Goal: Download file/media

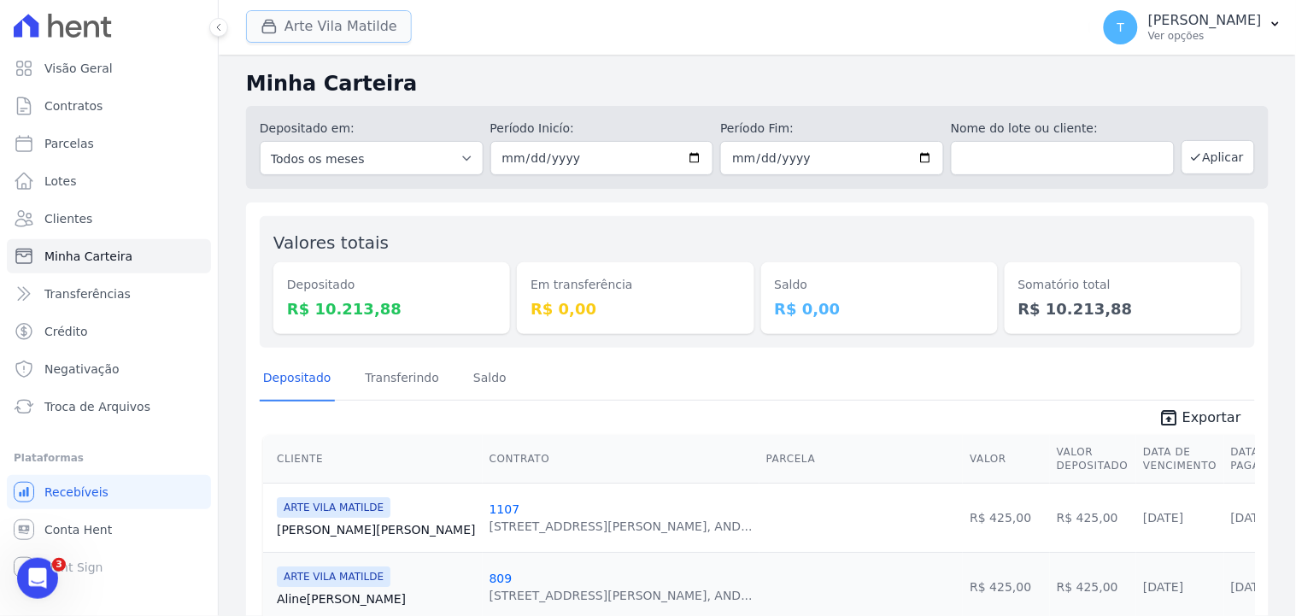
click at [321, 36] on button "Arte Vila Matilde" at bounding box center [329, 26] width 166 height 32
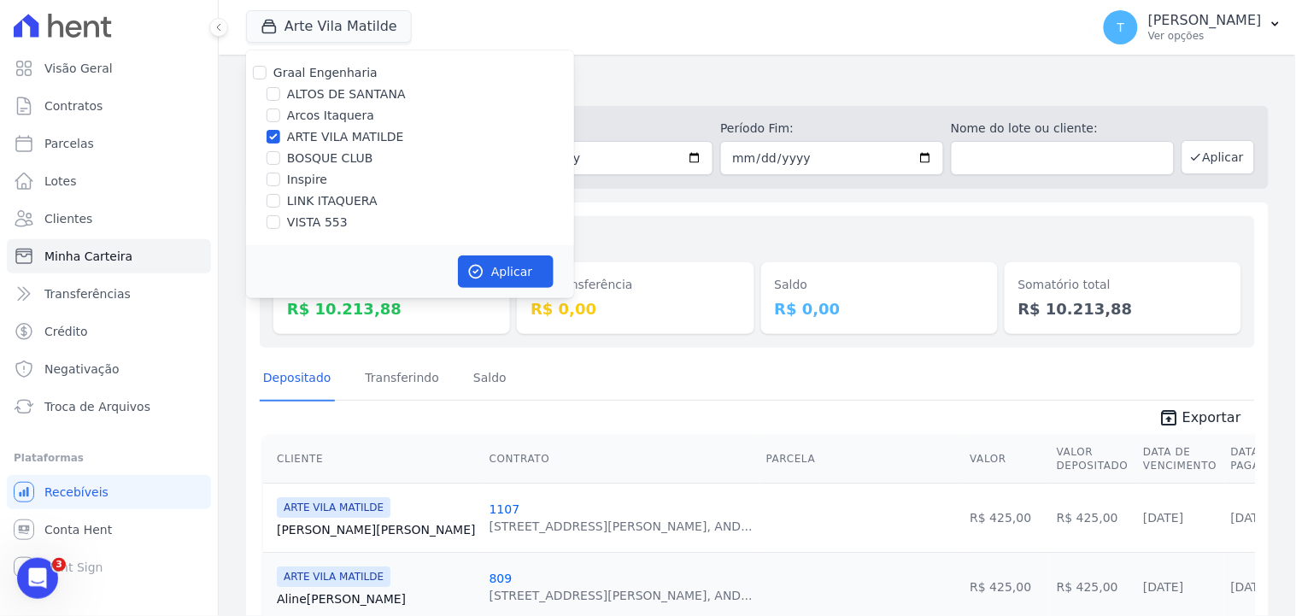
click at [323, 138] on label "ARTE VILA MATILDE" at bounding box center [345, 137] width 117 height 18
click at [280, 138] on input "ARTE VILA MATILDE" at bounding box center [273, 137] width 14 height 14
checkbox input "false"
drag, startPoint x: 325, startPoint y: 148, endPoint x: 334, endPoint y: 163, distance: 17.6
click at [327, 149] on div "Graal Engenharia ALTOS DE SANTANA Arcos Itaquera ARTE VILA MATILDE BOSQUE CLUB …" at bounding box center [410, 147] width 328 height 195
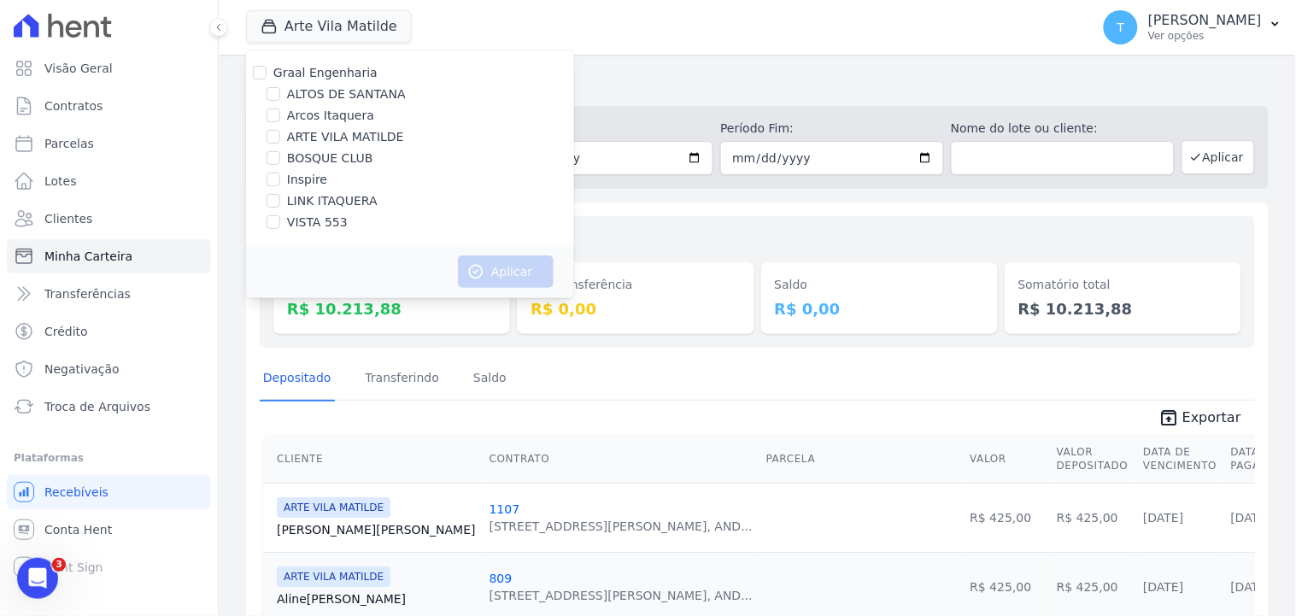
click at [350, 162] on label "BOSQUE CLUB" at bounding box center [330, 158] width 86 height 18
click at [280, 162] on input "BOSQUE CLUB" at bounding box center [273, 158] width 14 height 14
checkbox input "true"
click at [511, 266] on button "Aplicar" at bounding box center [506, 271] width 96 height 32
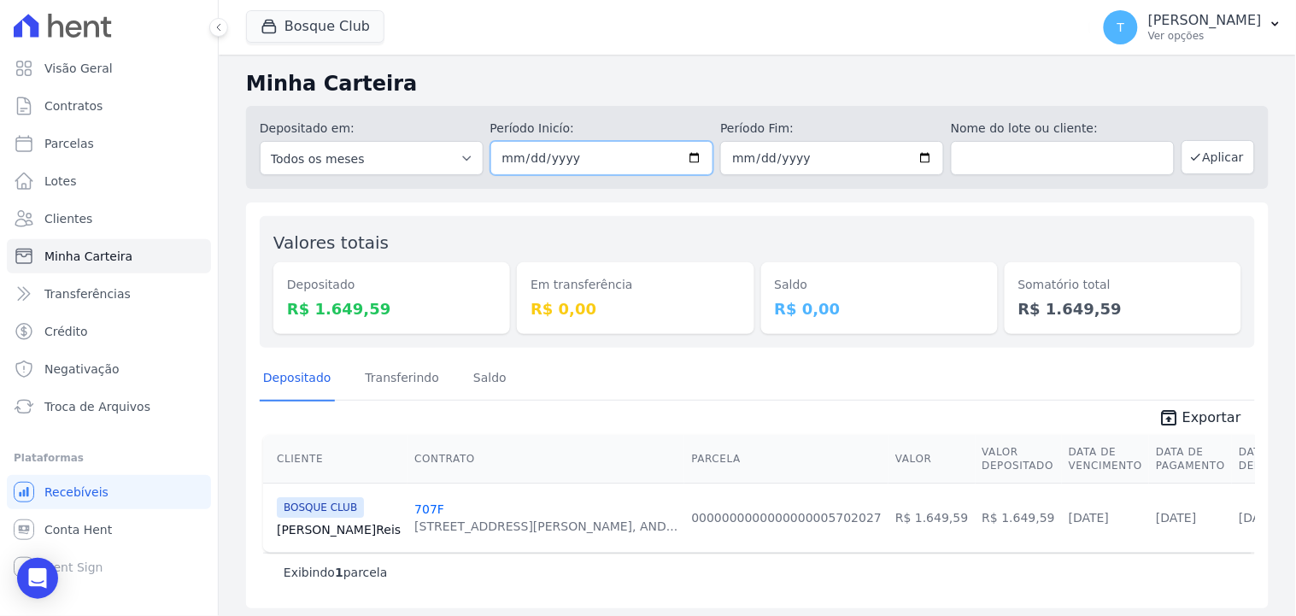
click at [685, 157] on input "[DATE]" at bounding box center [602, 158] width 224 height 34
click at [1205, 160] on button "Aplicar" at bounding box center [1217, 157] width 73 height 34
click at [1182, 407] on span "Exportar" at bounding box center [1211, 417] width 59 height 20
click at [334, 50] on div "Bosque Club Graal Engenharia ALTOS DE SANTANA Arcos Itaquera ARTE VILA MATILDE …" at bounding box center [664, 27] width 837 height 56
click at [336, 35] on button "Bosque Club" at bounding box center [315, 26] width 138 height 32
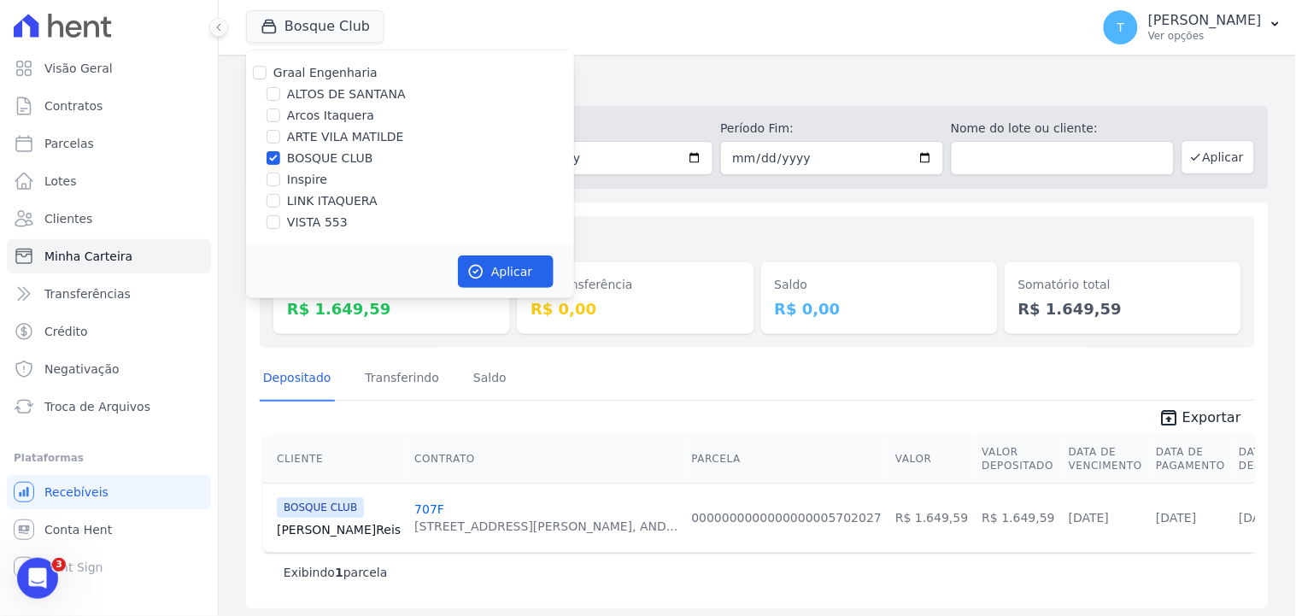
click at [310, 152] on label "BOSQUE CLUB" at bounding box center [330, 158] width 86 height 18
click at [280, 152] on input "BOSQUE CLUB" at bounding box center [273, 158] width 14 height 14
checkbox input "false"
click at [307, 226] on label "VISTA 553" at bounding box center [317, 223] width 61 height 18
click at [280, 226] on input "VISTA 553" at bounding box center [273, 222] width 14 height 14
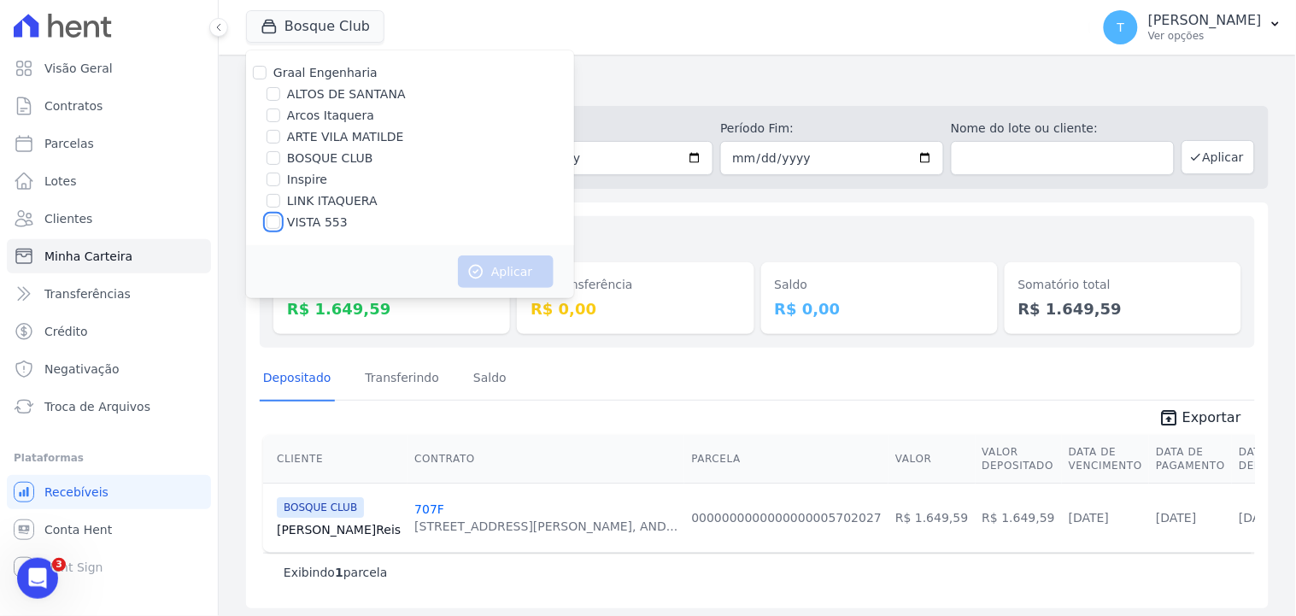
checkbox input "true"
click at [488, 265] on button "Aplicar" at bounding box center [506, 271] width 96 height 32
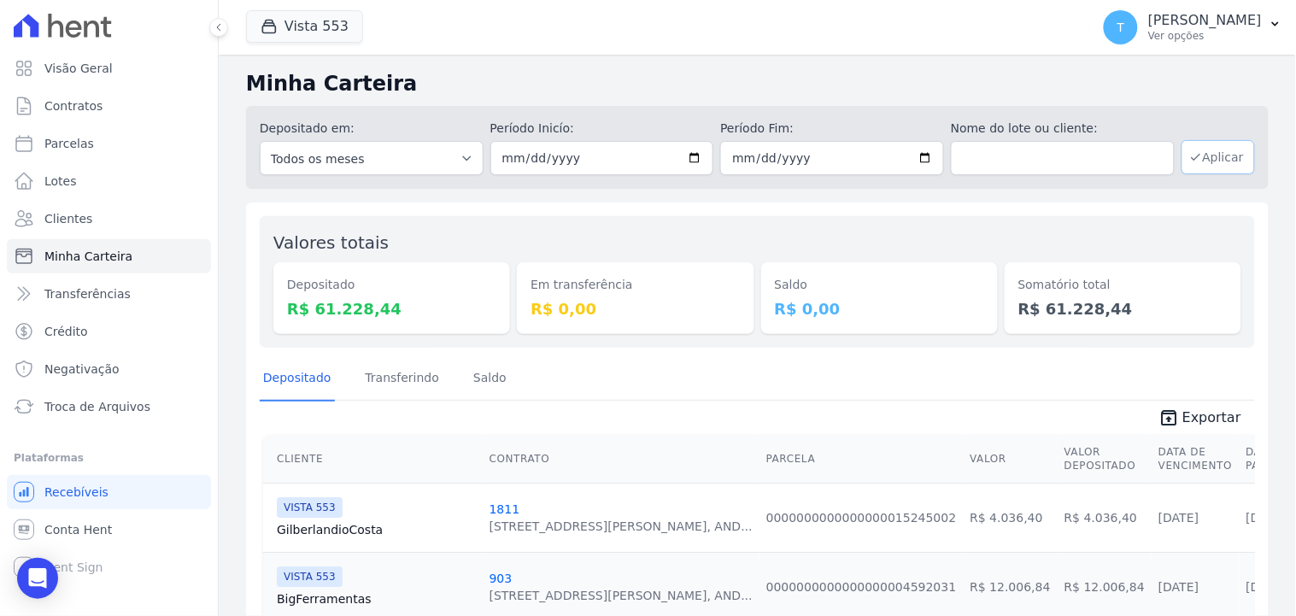
click at [1203, 161] on button "Aplicar" at bounding box center [1217, 157] width 73 height 34
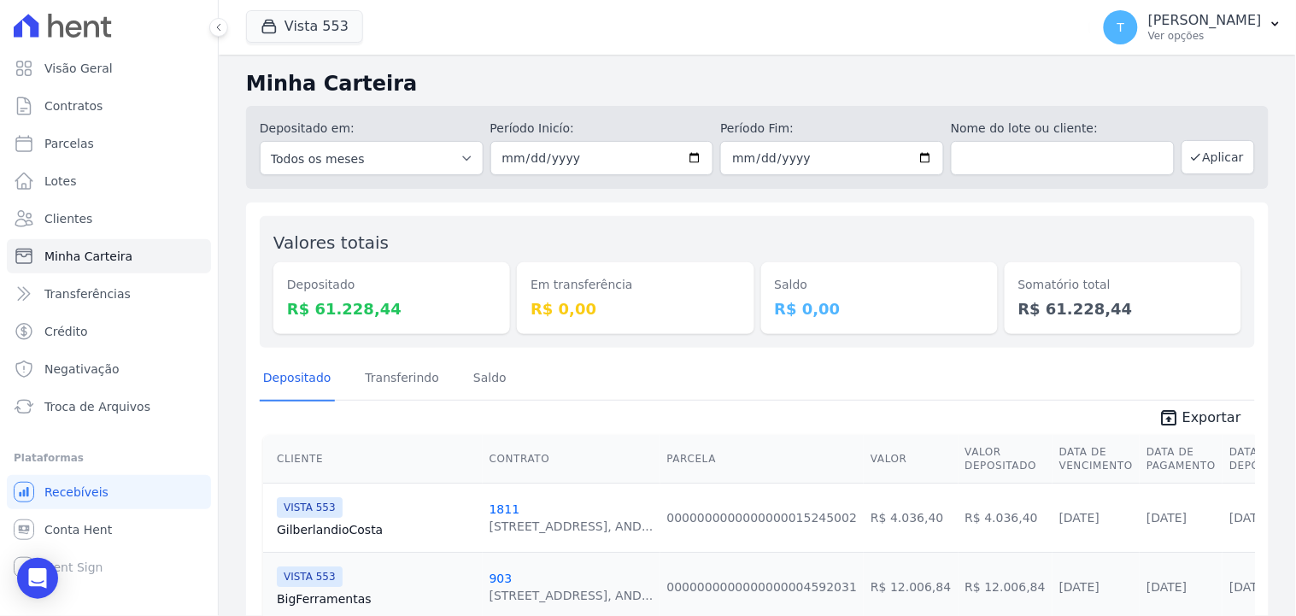
click at [1182, 413] on span "Exportar" at bounding box center [1211, 417] width 59 height 20
